Goal: Find specific page/section: Find specific page/section

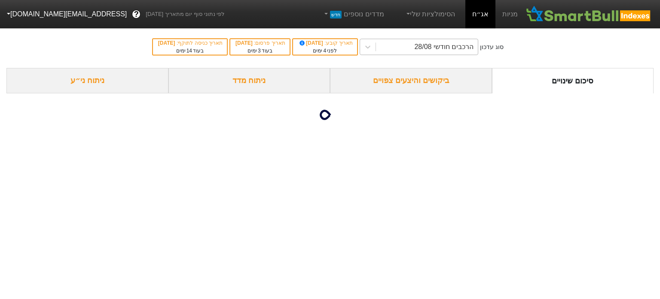
click at [416, 54] on div "הרכבים חודשי 28/08" at bounding box center [427, 46] width 102 height 15
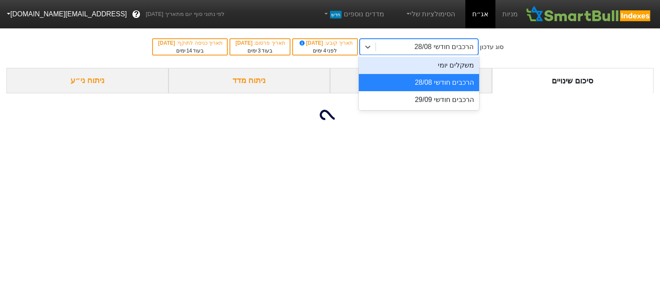
click at [568, 64] on div "סוג עדכון option משקלים יומי focused, 1 of 3. 3 results available. Use Up and D…" at bounding box center [330, 47] width 660 height 42
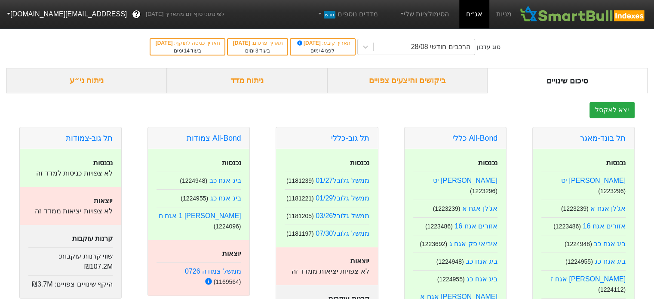
click at [424, 83] on div "ביקושים והיצעים צפויים" at bounding box center [407, 80] width 160 height 25
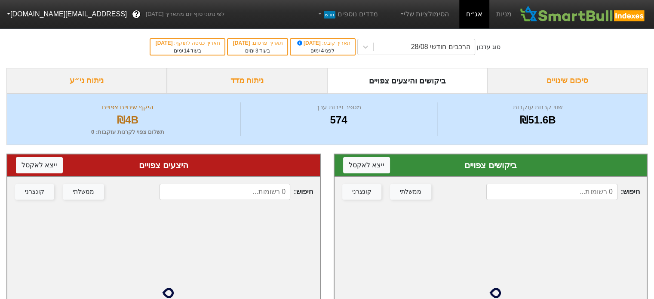
click at [479, 13] on link "אג״ח" at bounding box center [474, 14] width 30 height 28
